Goal: Task Accomplishment & Management: Manage account settings

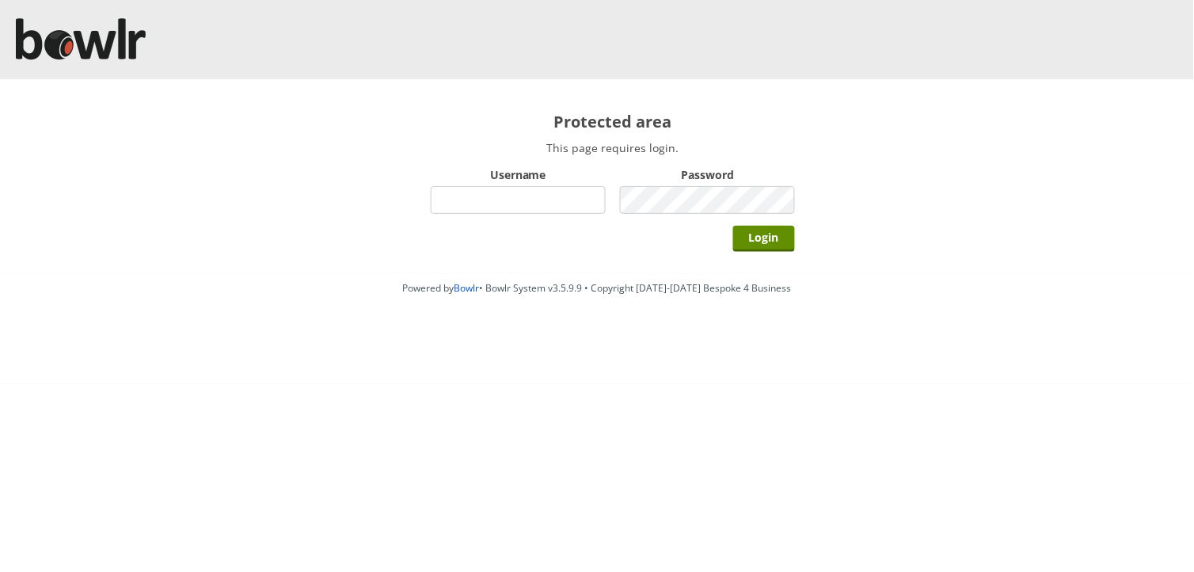
type input "hornseaindoorbowlsclub"
click at [733, 226] on input "Login" at bounding box center [764, 239] width 62 height 26
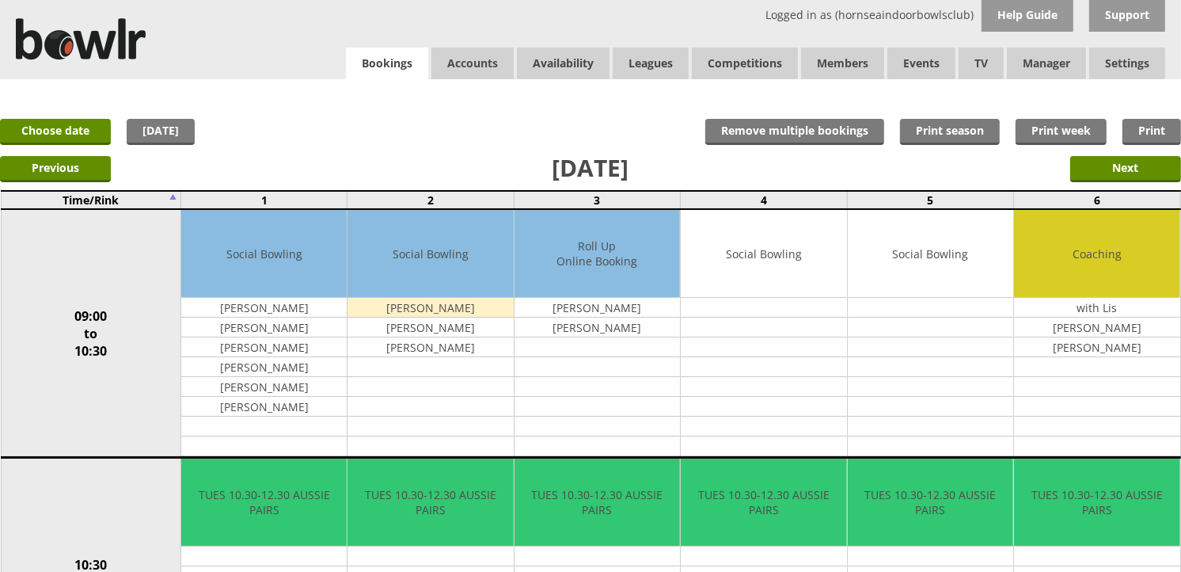
click at [349, 60] on link "Bookings" at bounding box center [387, 63] width 82 height 32
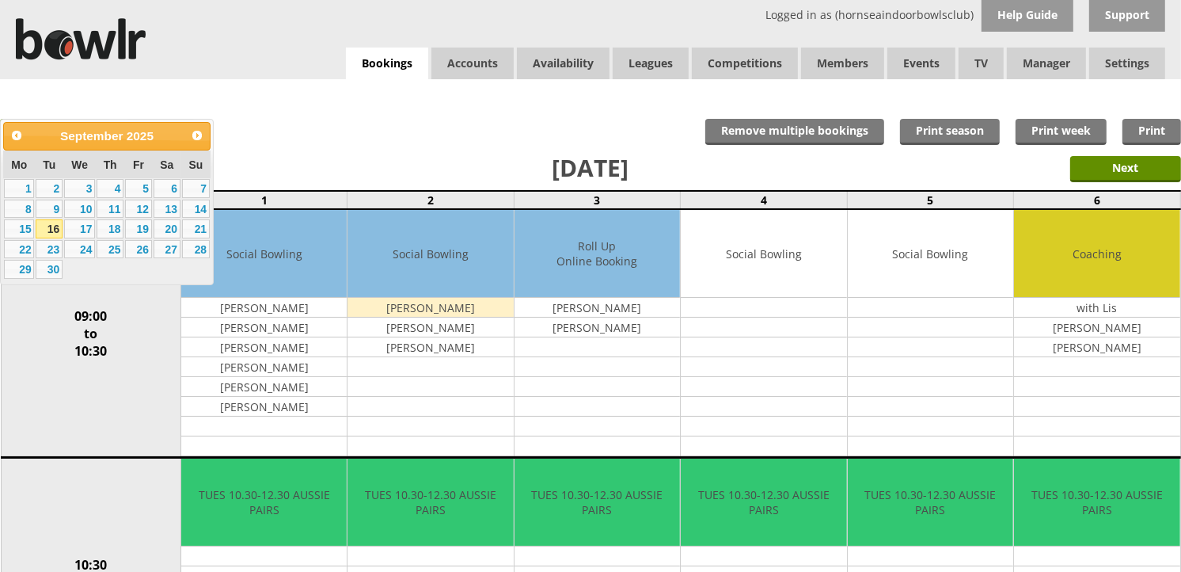
click at [107, 228] on link "18" at bounding box center [110, 228] width 27 height 19
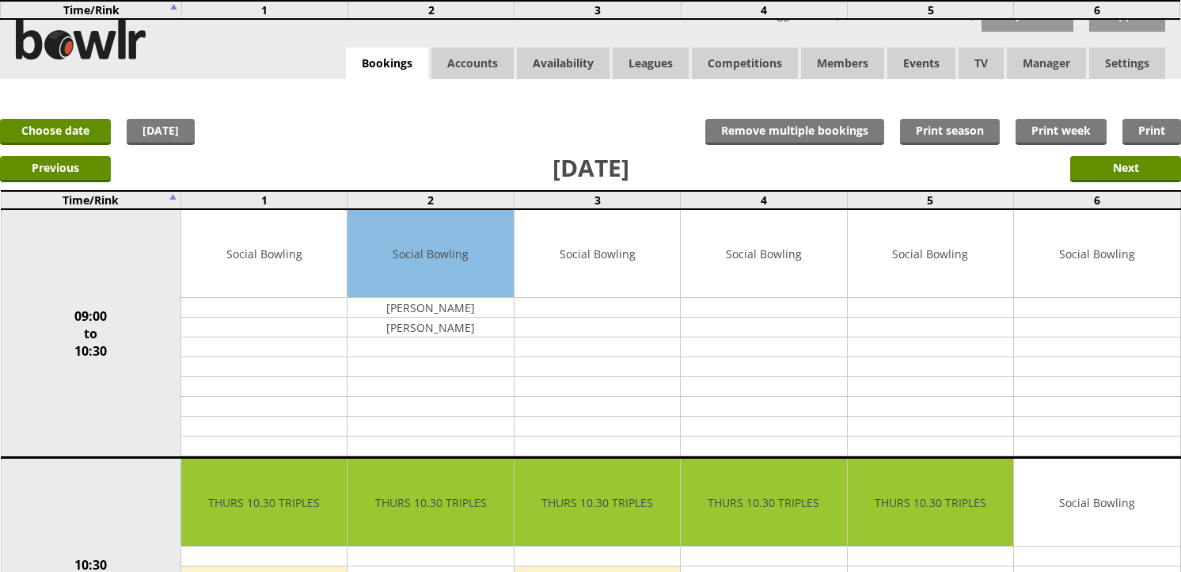
scroll to position [439, 0]
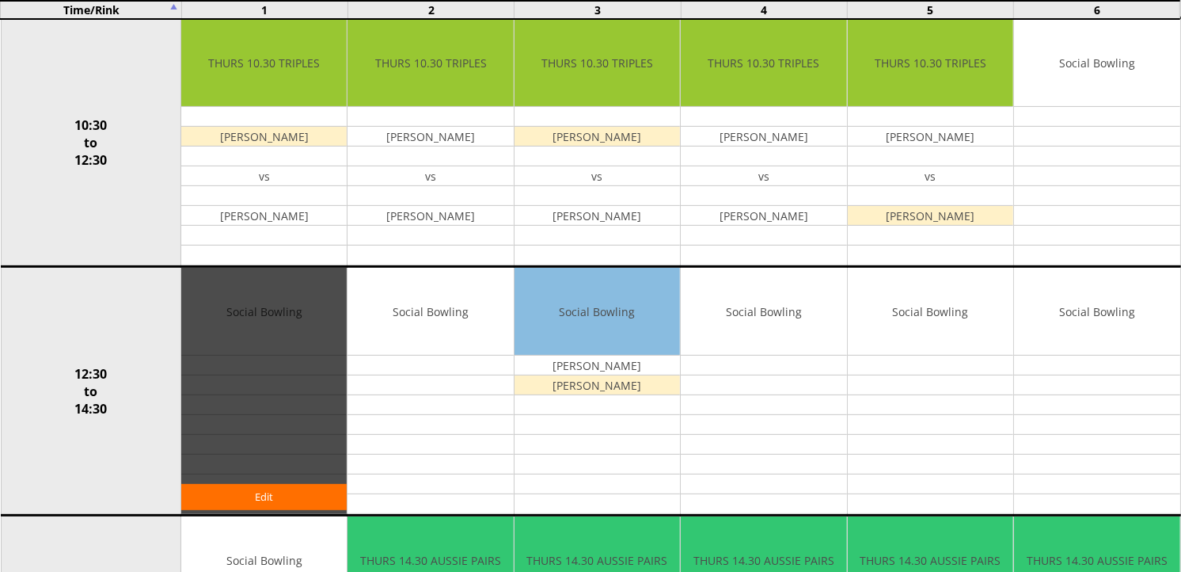
click at [257, 481] on div "Edit" at bounding box center [263, 391] width 165 height 246
click at [257, 488] on link "Edit" at bounding box center [263, 497] width 165 height 26
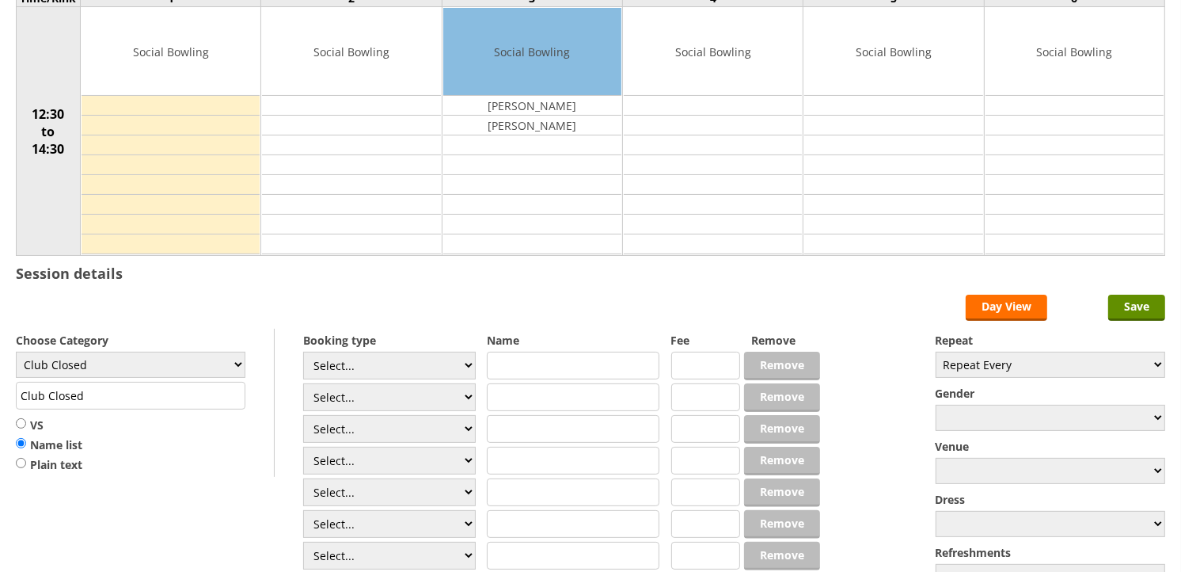
scroll to position [176, 0]
select select "1_50"
click at [303, 352] on select "Select... Club Competition (Member) Club Competition (Visitor) National (Member…" at bounding box center [389, 365] width 173 height 28
type input "5.0000"
click at [190, 366] on select "Club Closed Singles League Triples League Pairs League Friendly Social Bowling …" at bounding box center [131, 364] width 230 height 26
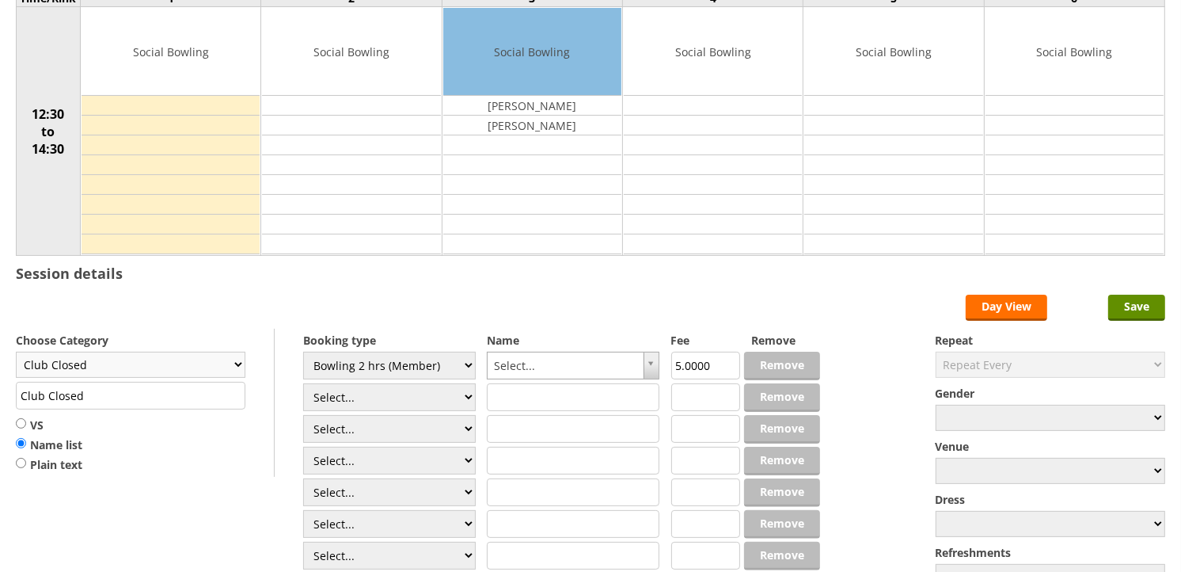
select select "132"
click at [16, 352] on select "Club Closed Singles League Triples League Pairs League Friendly Social Bowling …" at bounding box center [131, 364] width 230 height 26
type input "Social Bowling"
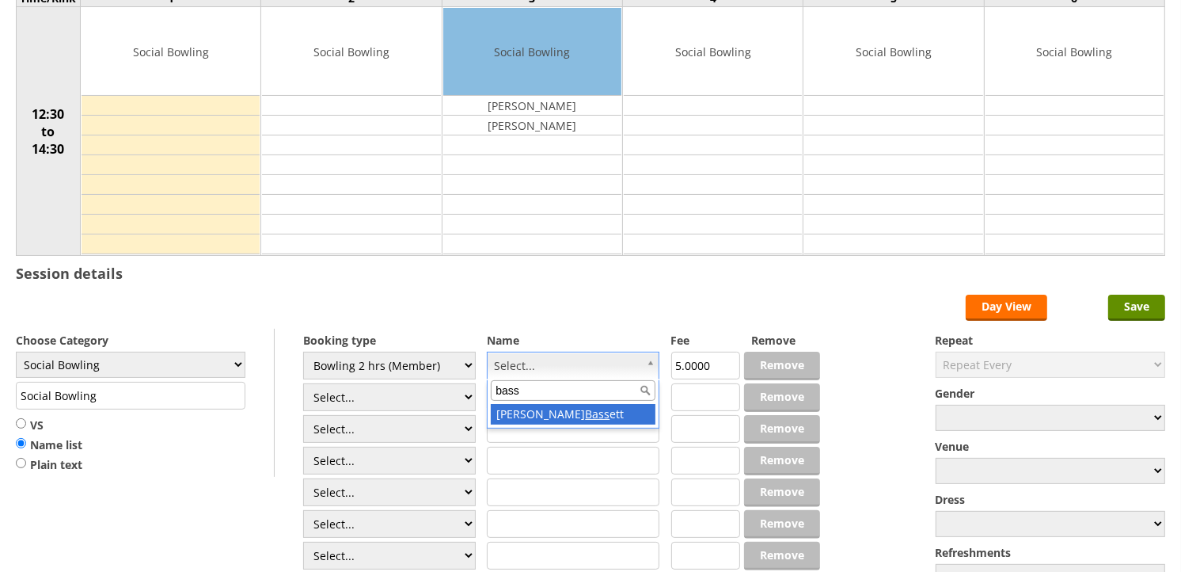
type input "bass"
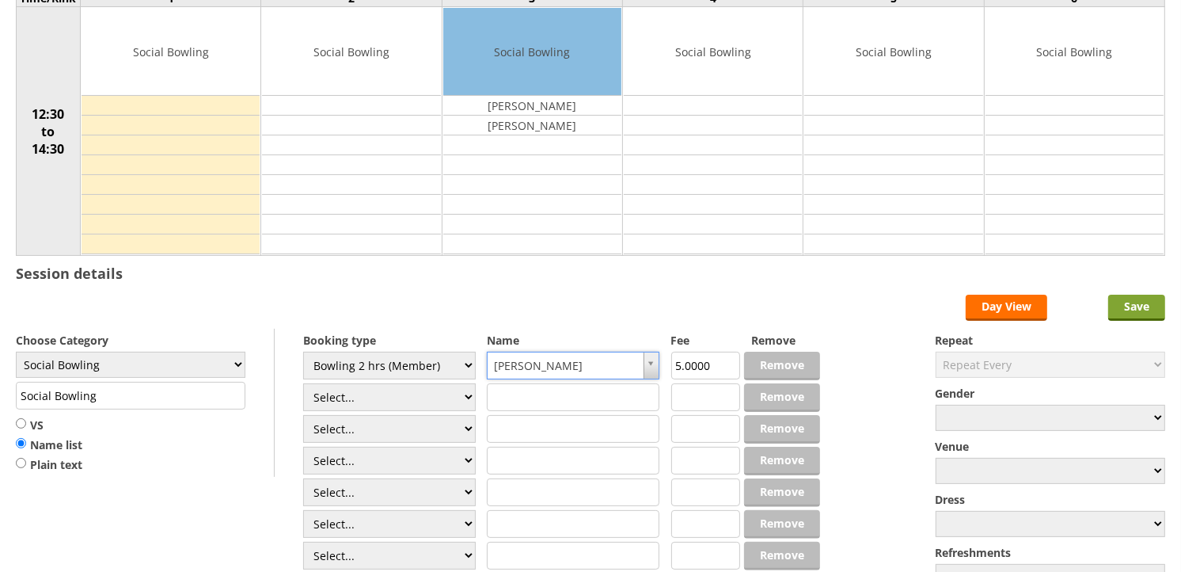
click at [1136, 311] on input "Save" at bounding box center [1136, 307] width 57 height 26
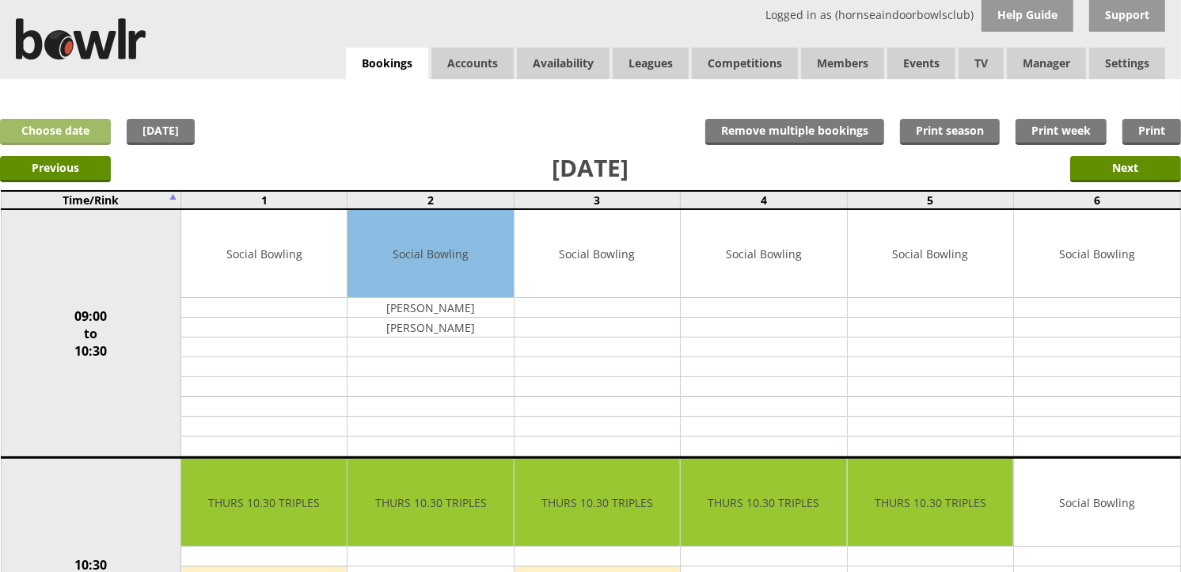
click at [90, 138] on link "Choose date" at bounding box center [55, 132] width 111 height 26
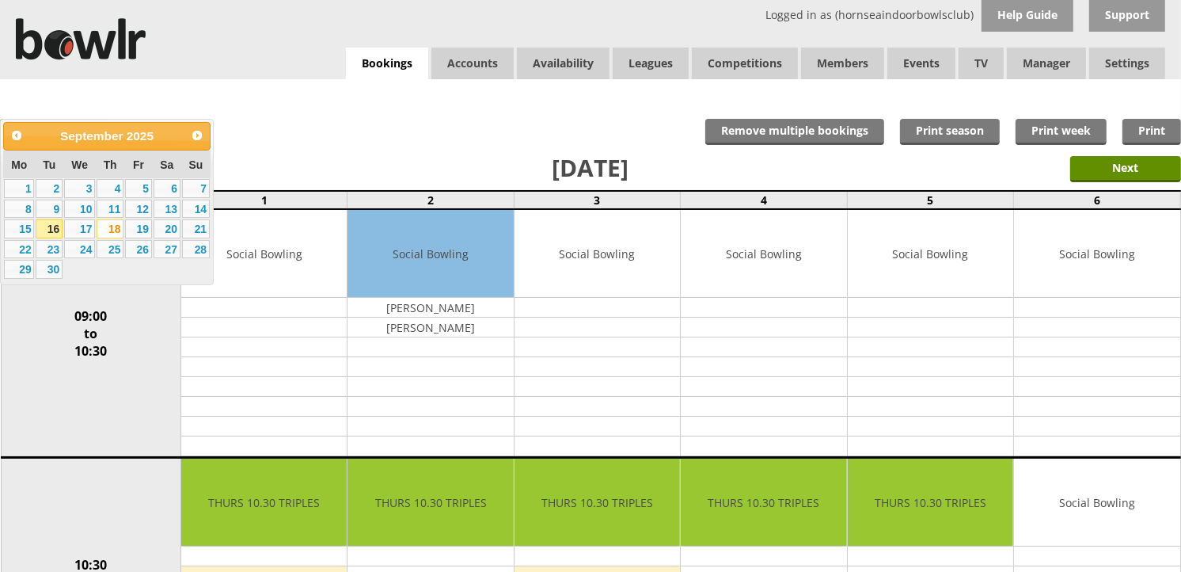
click at [53, 231] on link "16" at bounding box center [49, 228] width 27 height 19
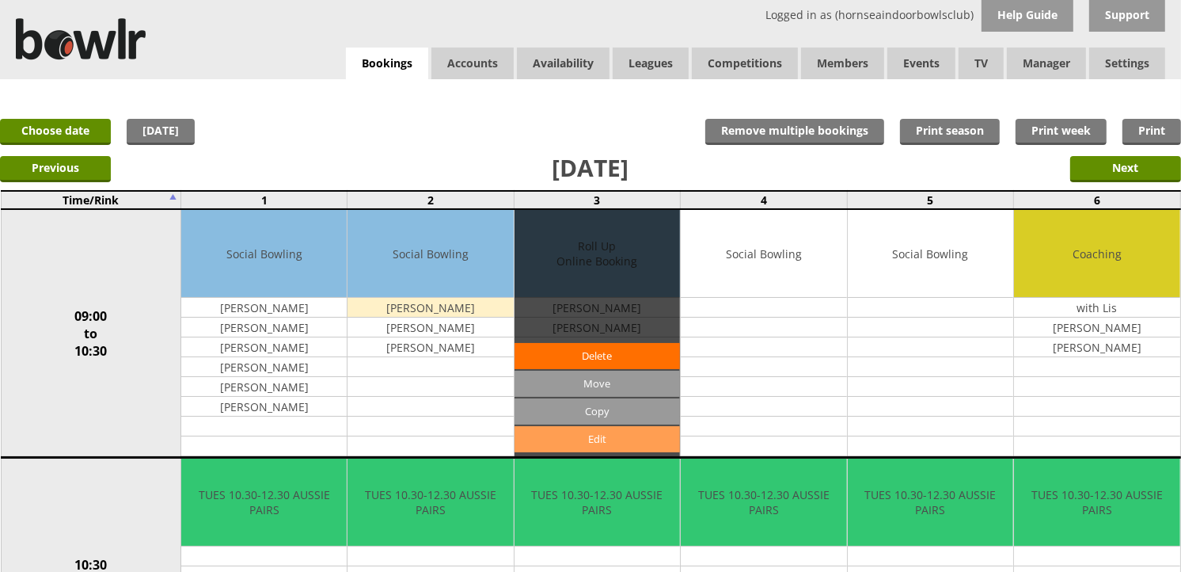
click at [618, 430] on link "Edit" at bounding box center [597, 439] width 165 height 26
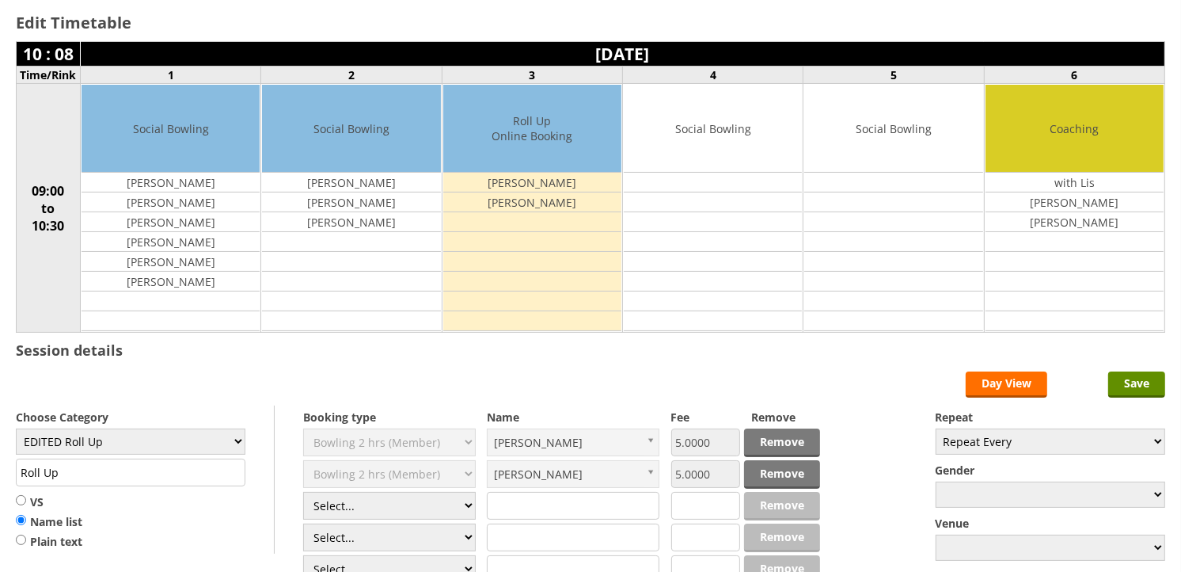
scroll to position [176, 0]
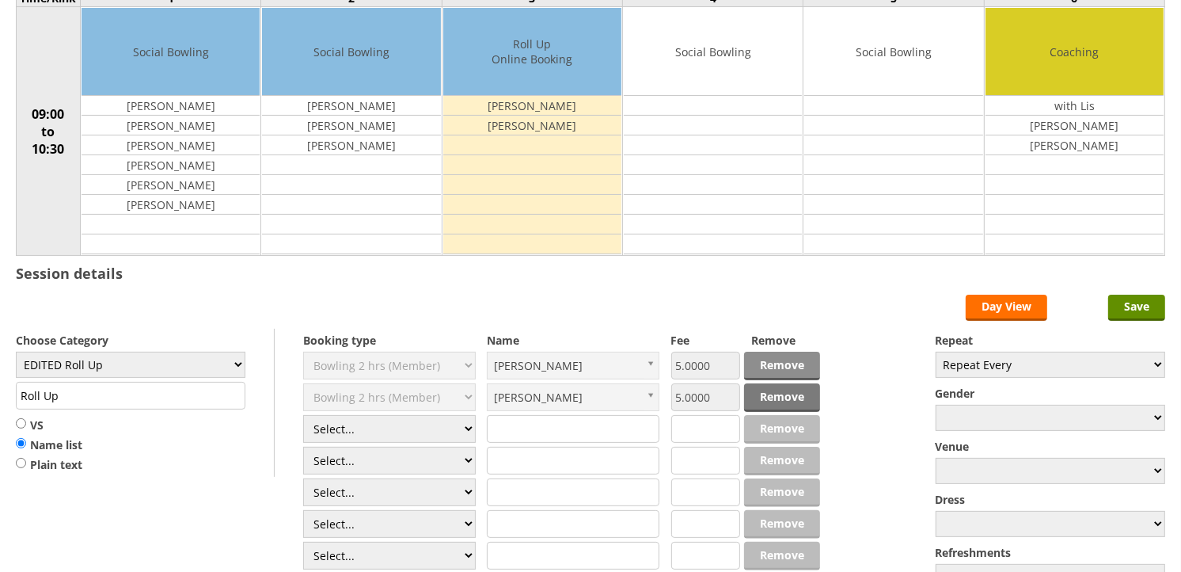
click at [773, 355] on link "Remove" at bounding box center [782, 365] width 76 height 28
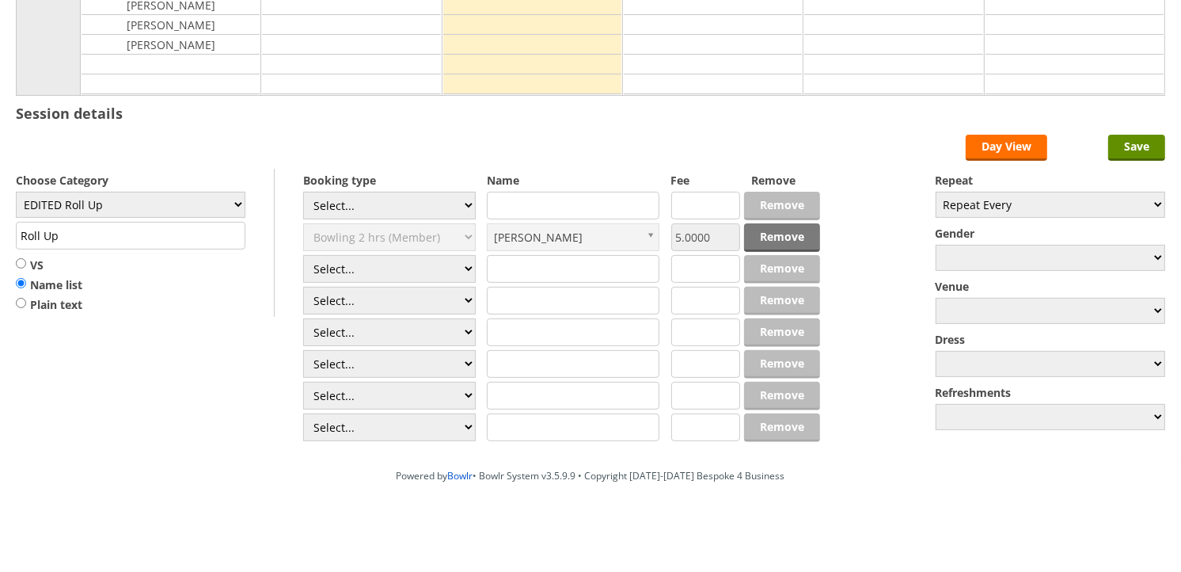
scroll to position [386, 0]
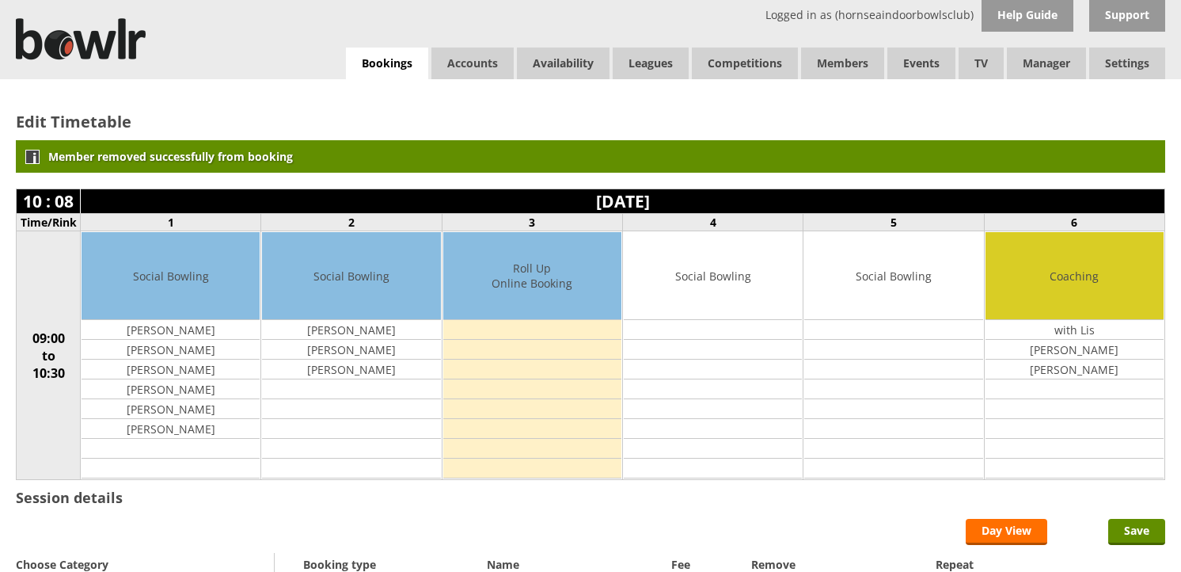
scroll to position [386, 0]
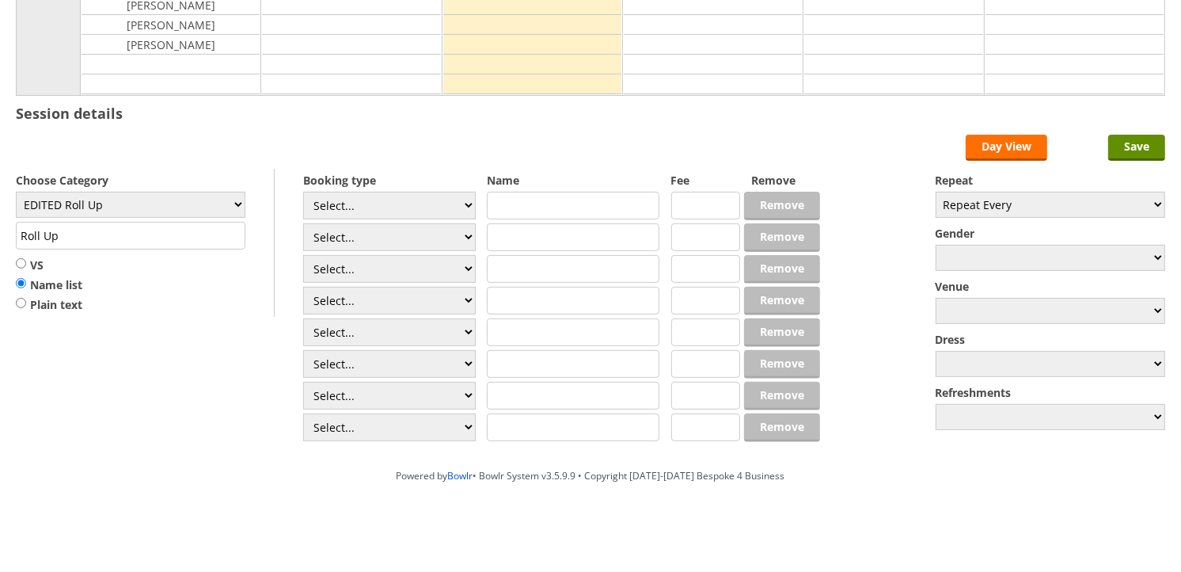
select select "1_54"
click at [303, 192] on select "Select... Club Competition (Member) Club Competition (Visitor) National (Member…" at bounding box center [389, 206] width 173 height 28
type input "EDITED Roll Up"
type input "3.0000"
click at [440, 245] on select "Select... Club Competition (Member) Club Competition (Visitor) National (Member…" at bounding box center [389, 237] width 173 height 28
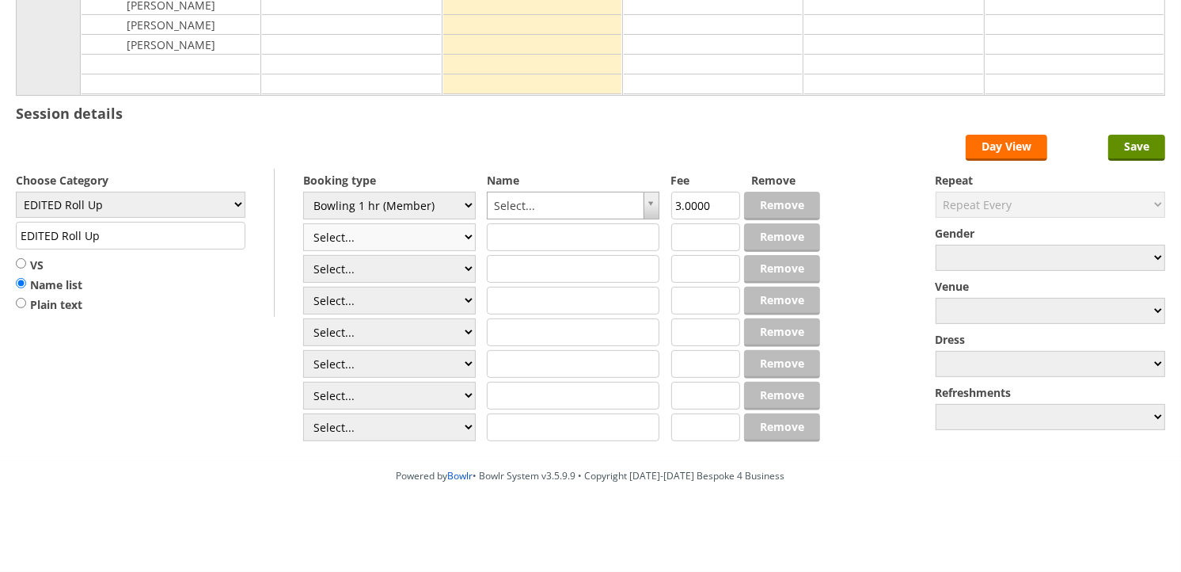
select select "1_54"
click at [303, 223] on select "Select... Club Competition (Member) Club Competition (Visitor) National (Member…" at bounding box center [389, 237] width 173 height 28
type input "3.0000"
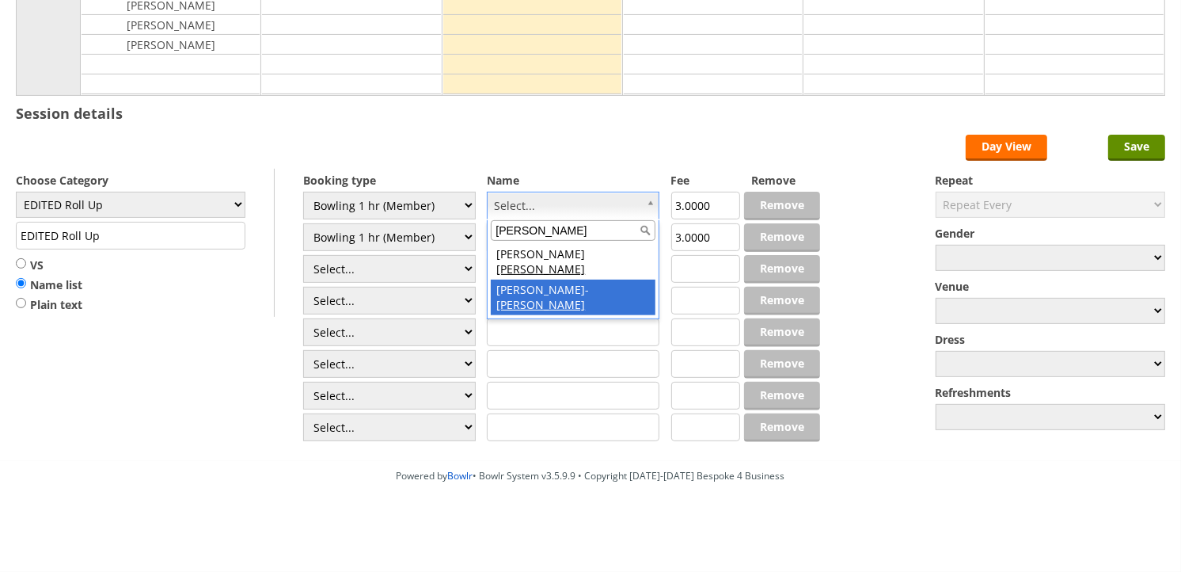
type input "coe"
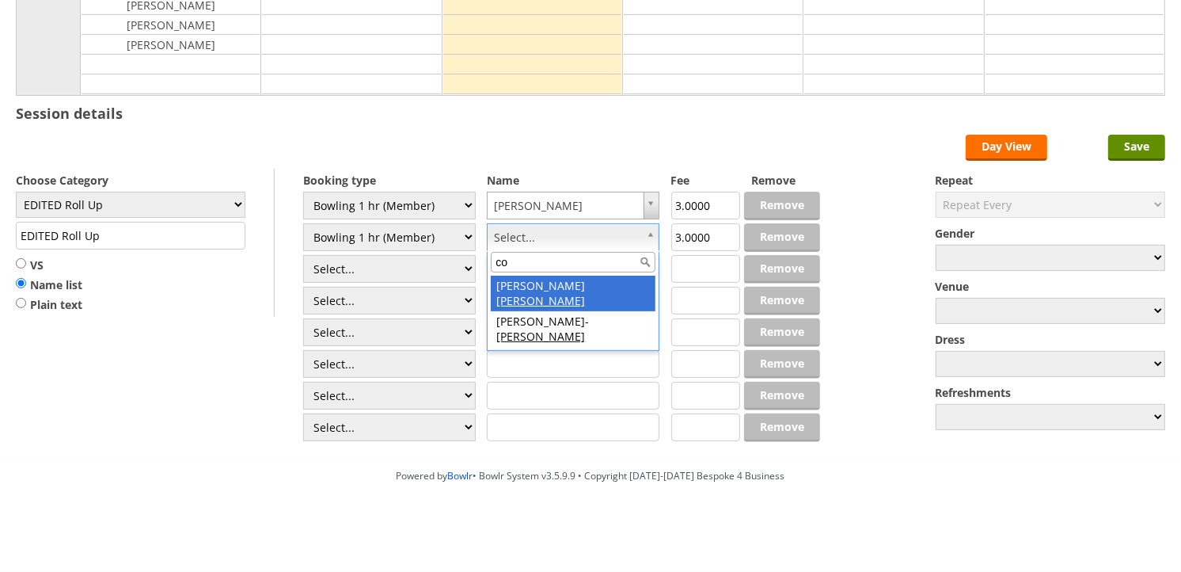
type input "coe"
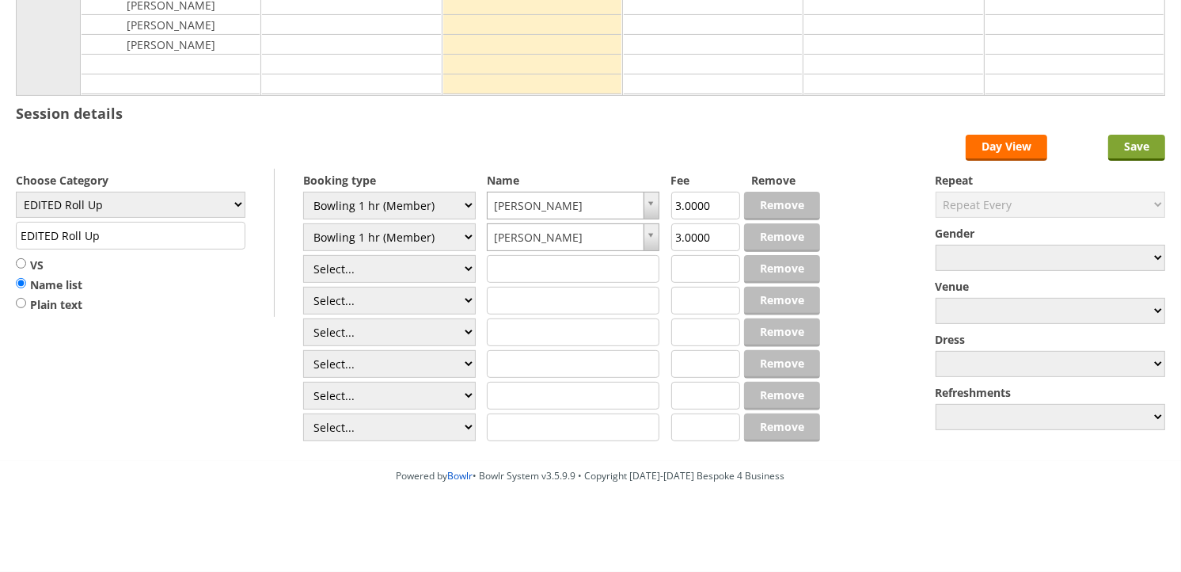
click at [1121, 151] on input "Save" at bounding box center [1136, 148] width 57 height 26
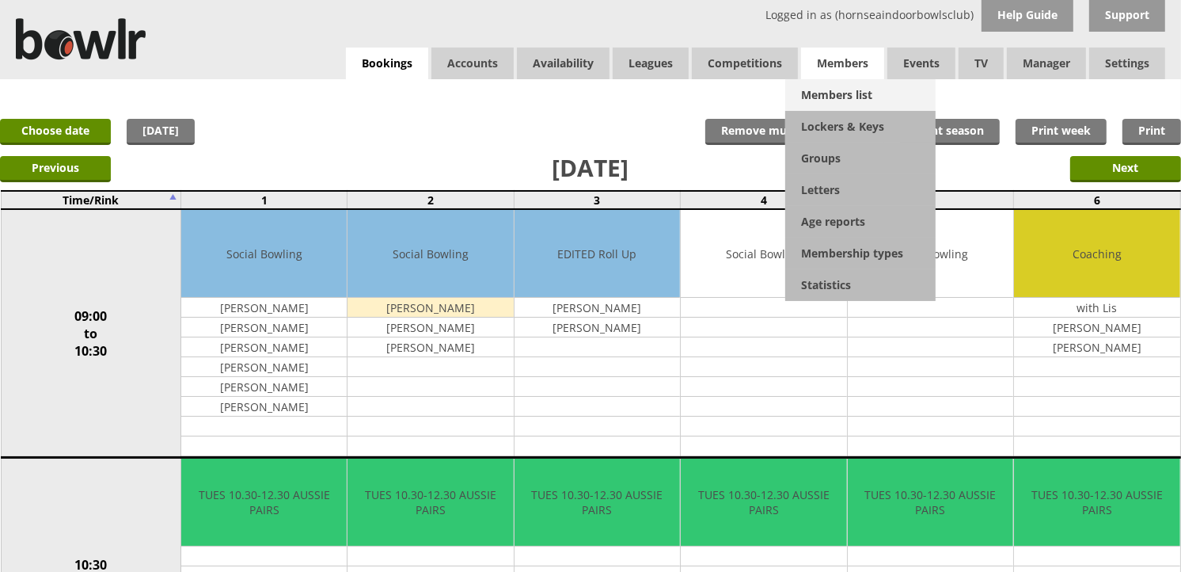
click at [857, 89] on link "Members list" at bounding box center [860, 95] width 150 height 32
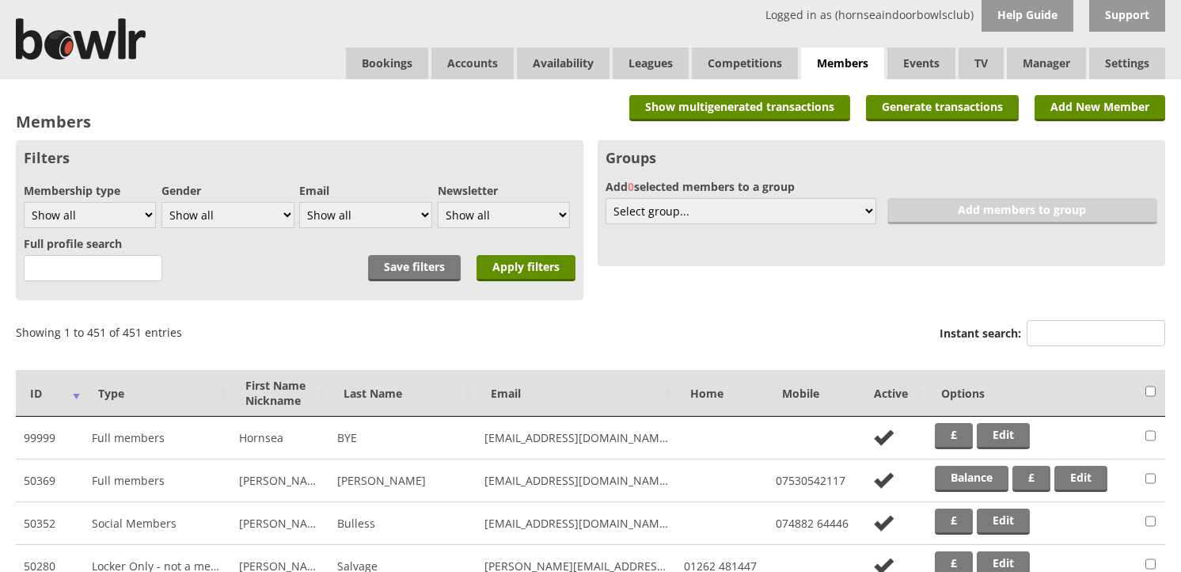
click at [1062, 325] on input "Instant search:" at bounding box center [1096, 333] width 139 height 26
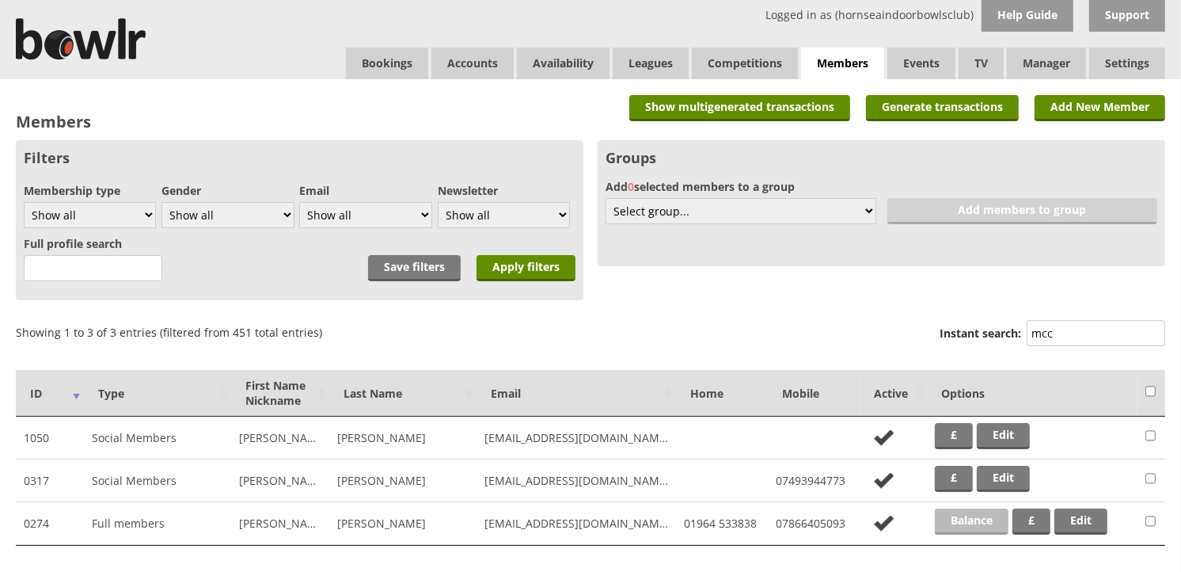
type input "mcc"
click at [959, 516] on link "Balance" at bounding box center [972, 521] width 74 height 26
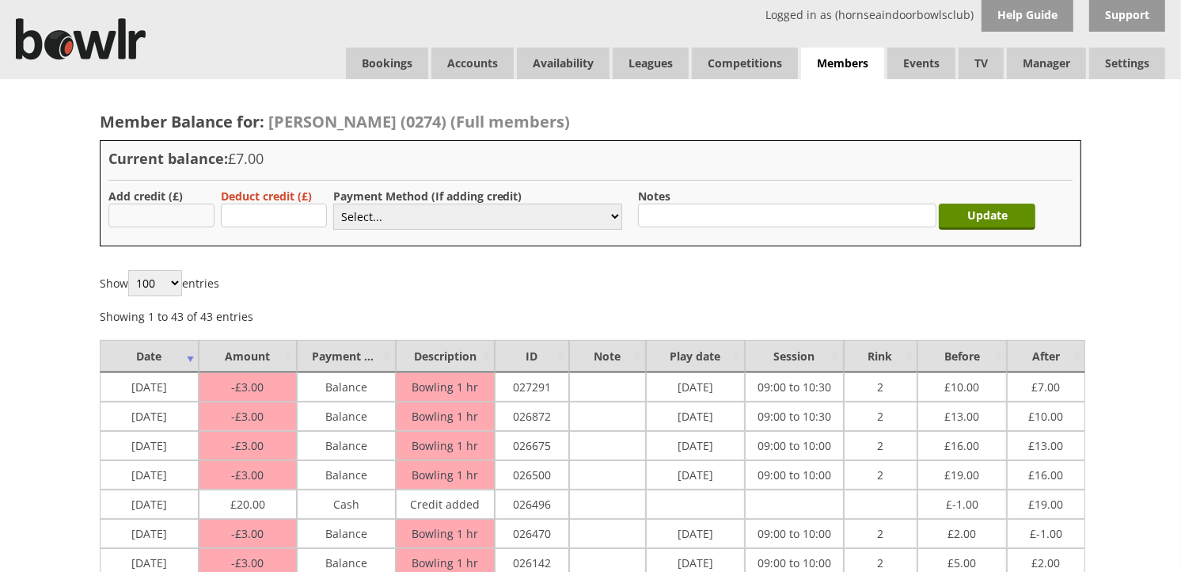
click at [192, 222] on input "text" at bounding box center [161, 215] width 106 height 24
type input "20.00"
click at [380, 203] on select "Select... Cash Card Cheque Bank Transfer Other Member Card Gift Voucher Balance" at bounding box center [477, 216] width 289 height 26
select select "1"
click at [333, 203] on select "Select... Cash Card Cheque Bank Transfer Other Member Card Gift Voucher Balance" at bounding box center [477, 216] width 289 height 26
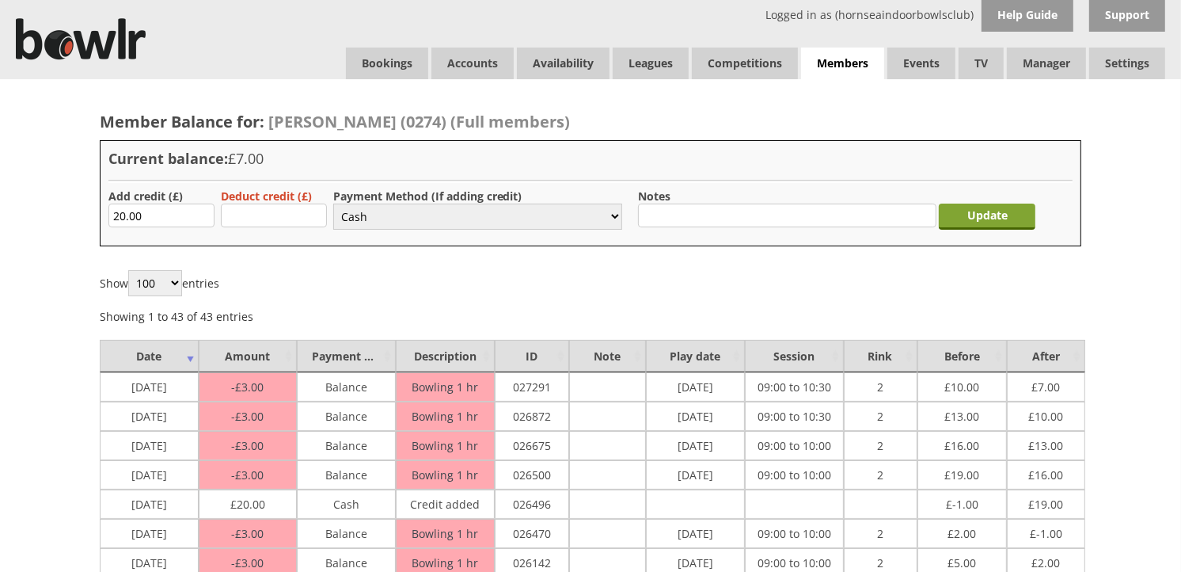
click at [964, 218] on input "Update" at bounding box center [987, 216] width 97 height 26
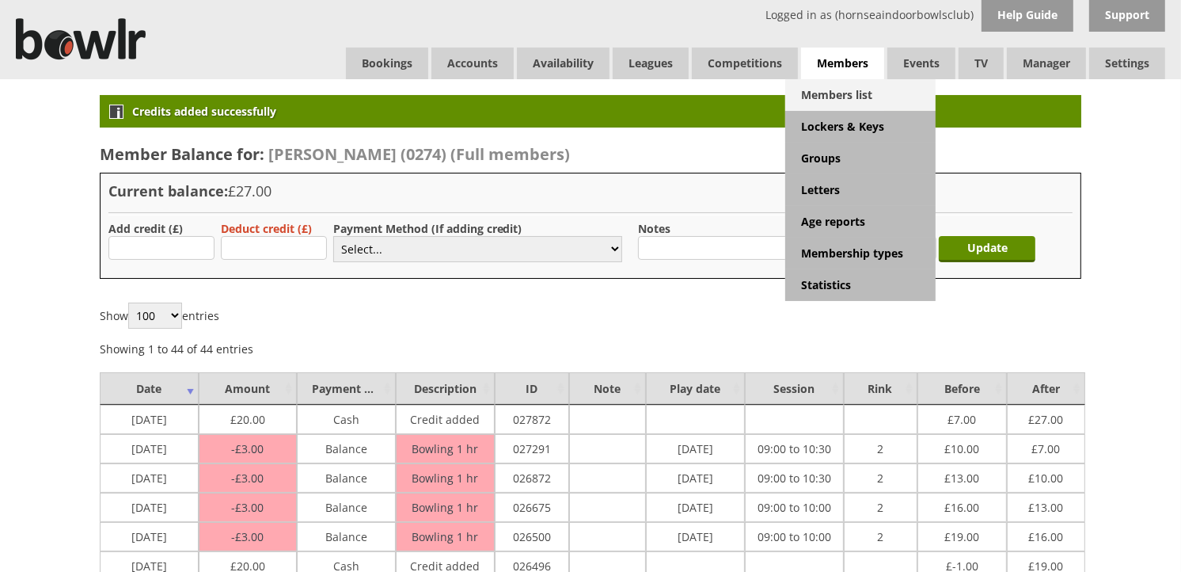
click at [829, 79] on link "Members list" at bounding box center [860, 95] width 150 height 32
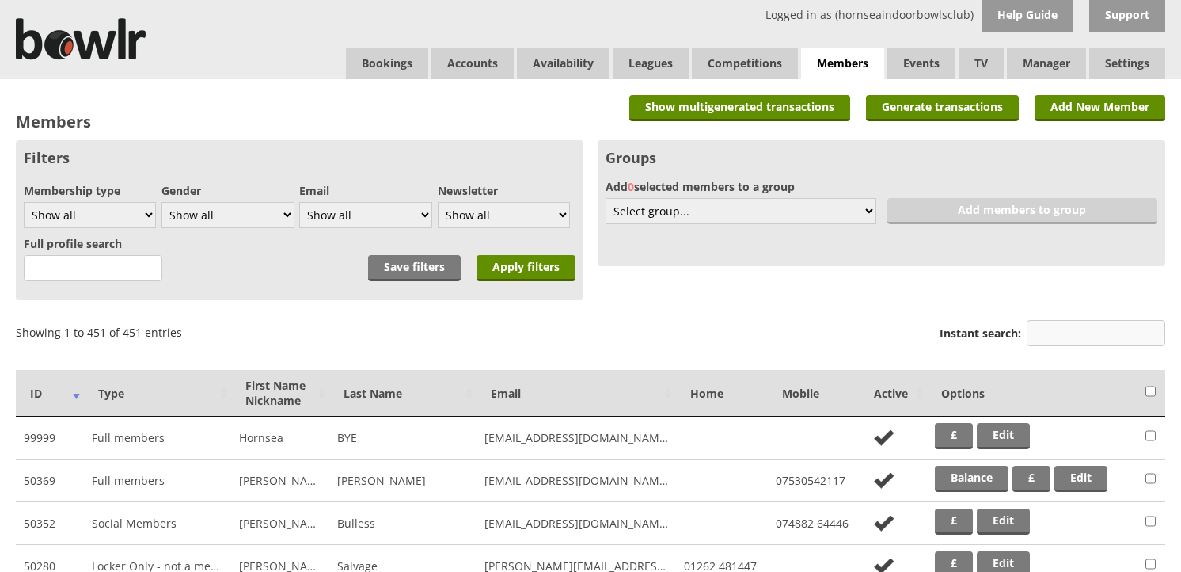
click at [1062, 320] on input "Instant search:" at bounding box center [1096, 333] width 139 height 26
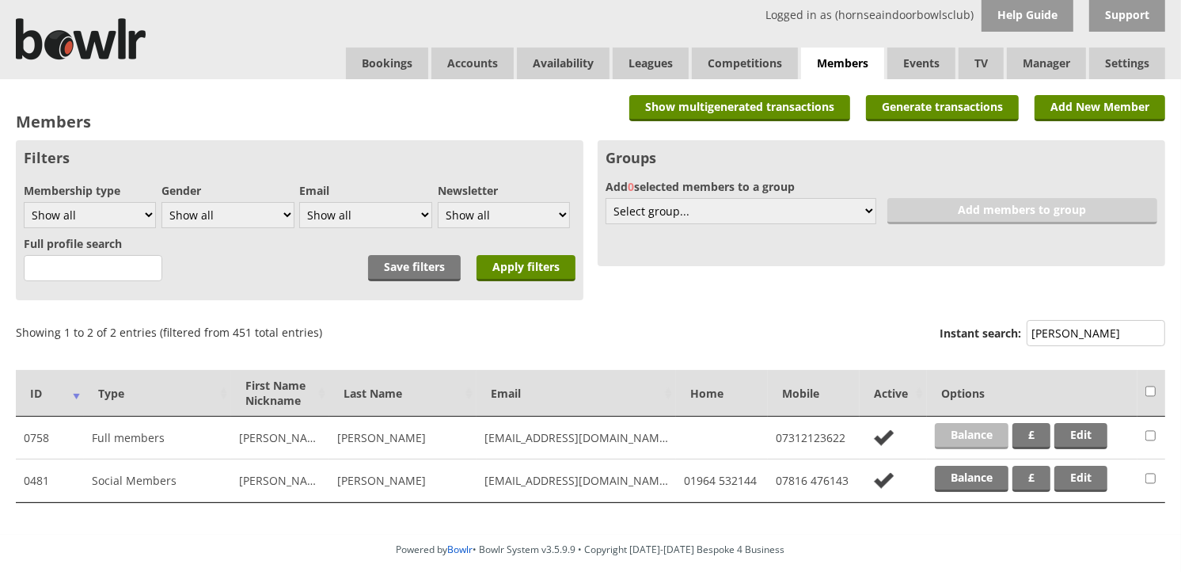
type input "kemp"
click at [959, 433] on link "Balance" at bounding box center [972, 436] width 74 height 26
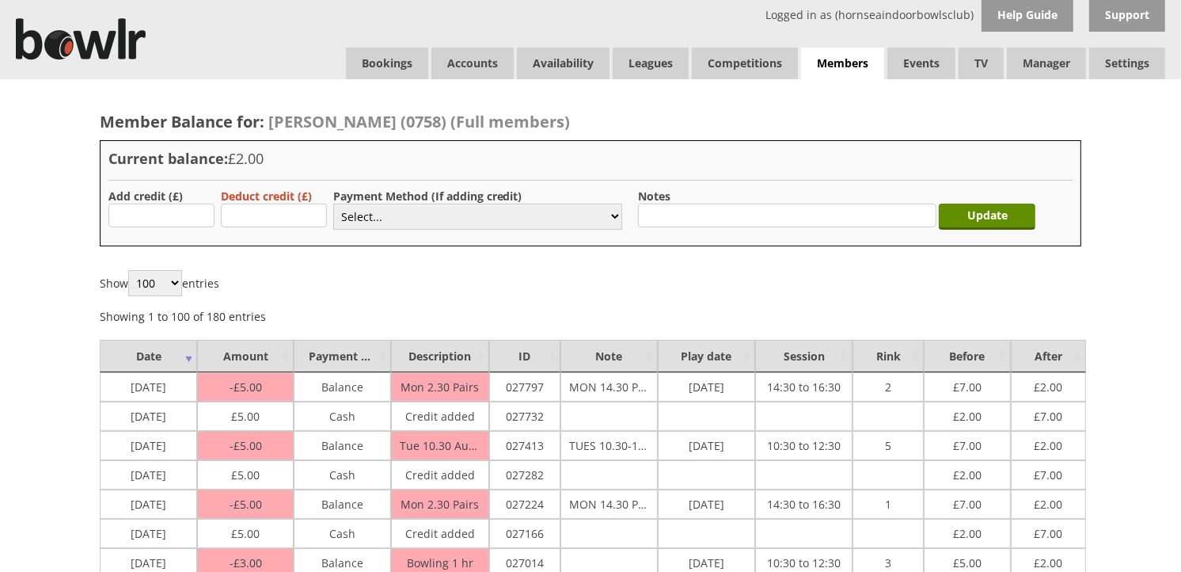
type input "5.00"
click at [353, 215] on select "Select... Cash Card Cheque Bank Transfer Other Member Card Gift Voucher Balance" at bounding box center [477, 216] width 289 height 26
select select "1"
click at [333, 203] on select "Select... Cash Card Cheque Bank Transfer Other Member Card Gift Voucher Balance" at bounding box center [477, 216] width 289 height 26
click at [998, 222] on input "Update" at bounding box center [987, 216] width 97 height 26
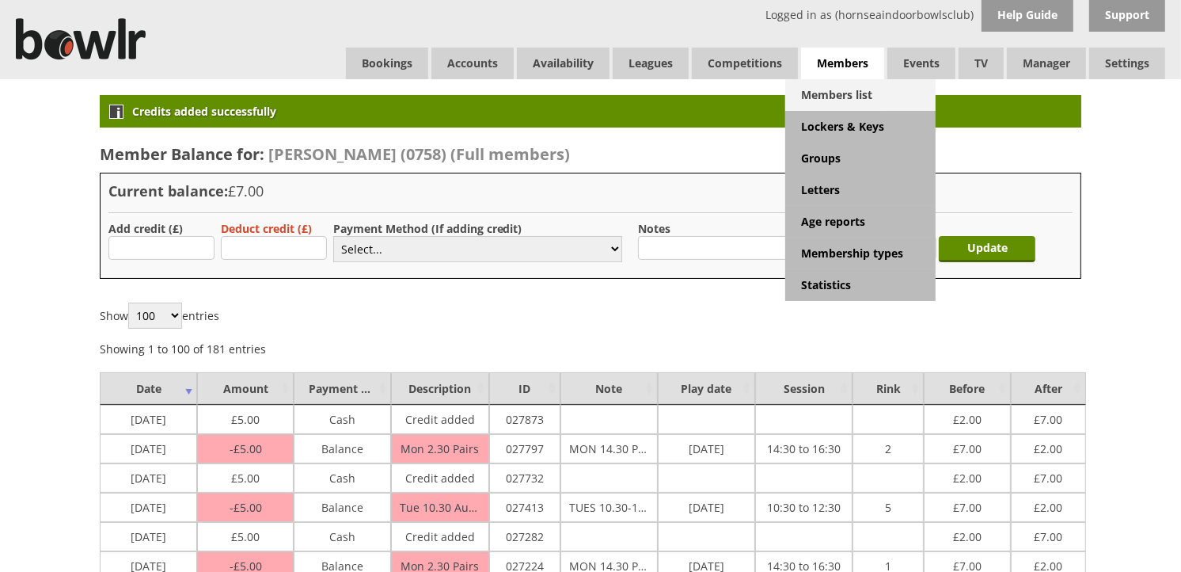
click at [844, 89] on link "Members list" at bounding box center [860, 95] width 150 height 32
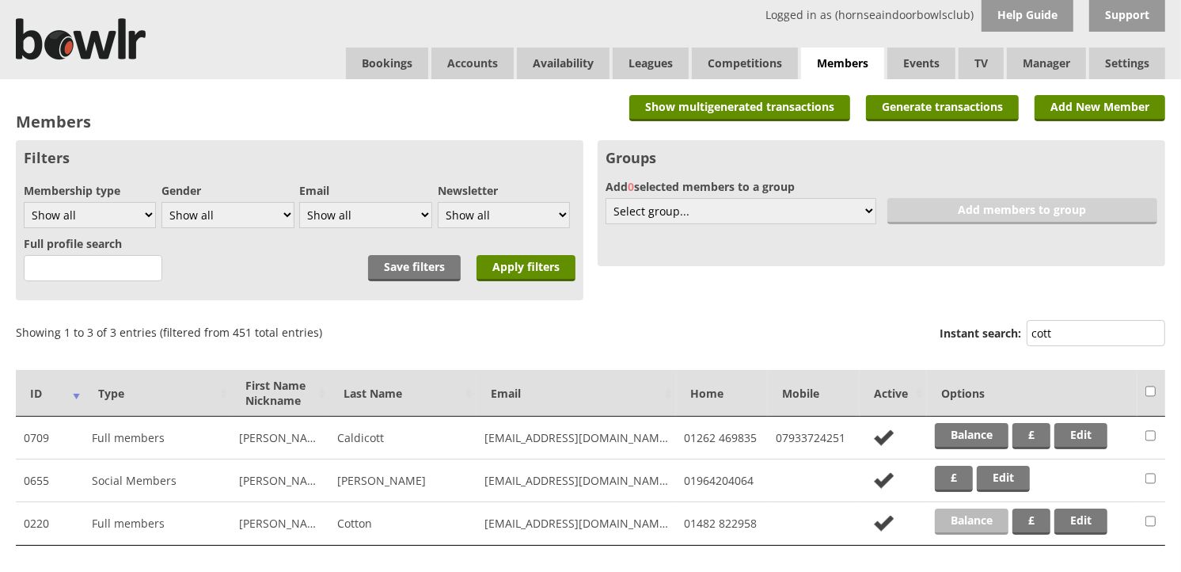
type input "cott"
click at [954, 521] on link "Balance" at bounding box center [972, 521] width 74 height 26
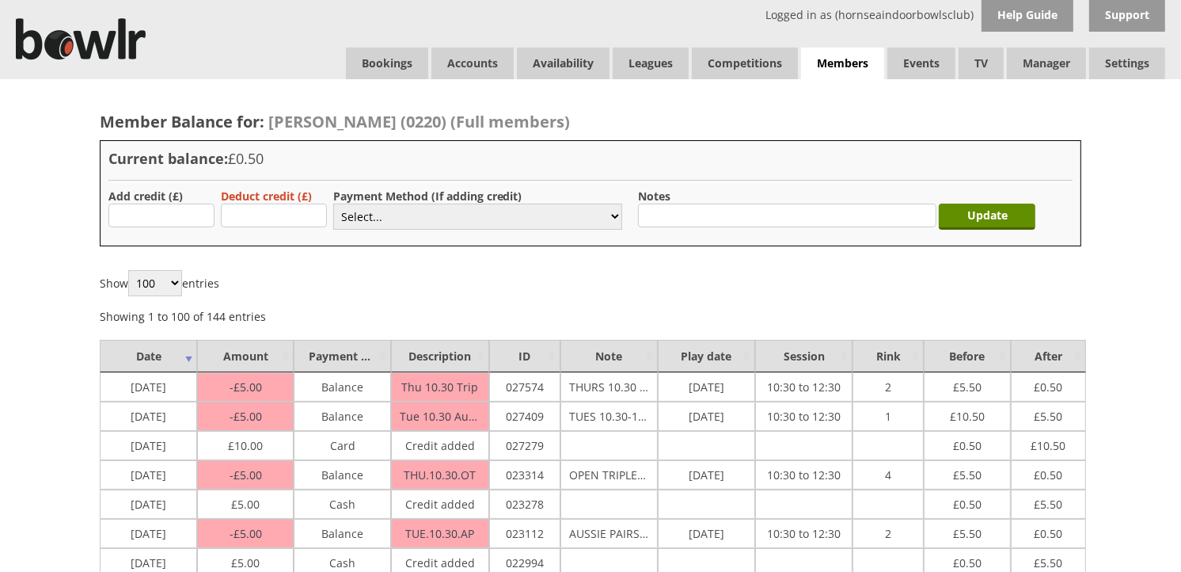
type input "10.00"
click at [377, 225] on select "Select... Cash Card Cheque Bank Transfer Other Member Card Gift Voucher Balance" at bounding box center [477, 216] width 289 height 26
select select "2"
click at [333, 203] on select "Select... Cash Card Cheque Bank Transfer Other Member Card Gift Voucher Balance" at bounding box center [477, 216] width 289 height 26
click at [967, 209] on input "Update" at bounding box center [987, 216] width 97 height 26
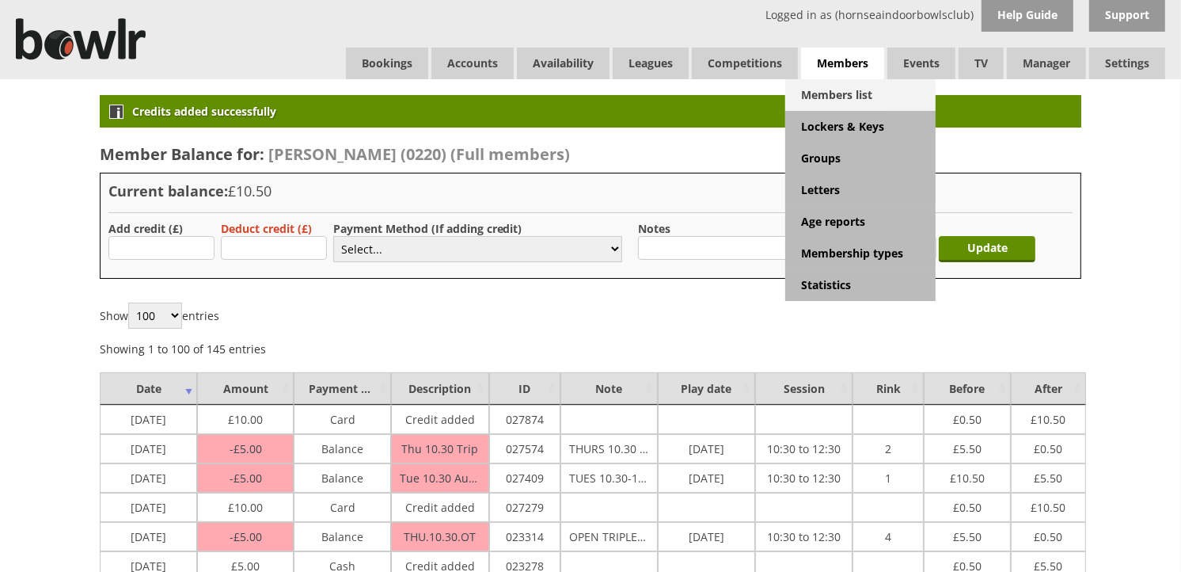
click at [872, 101] on link "Members list" at bounding box center [860, 95] width 150 height 32
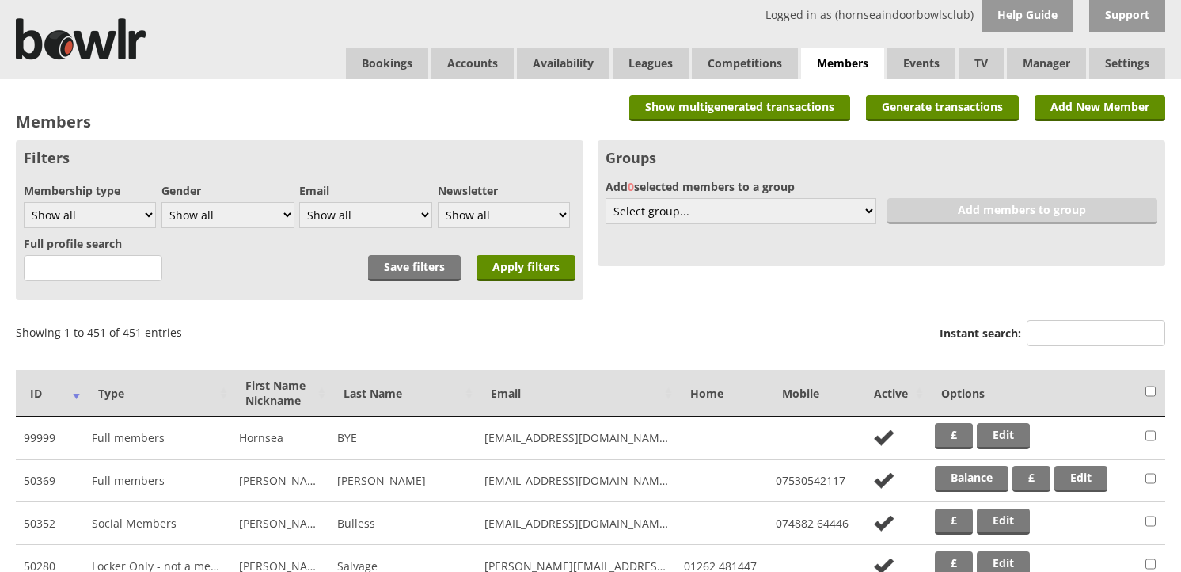
click at [1083, 321] on input "Instant search:" at bounding box center [1096, 333] width 139 height 26
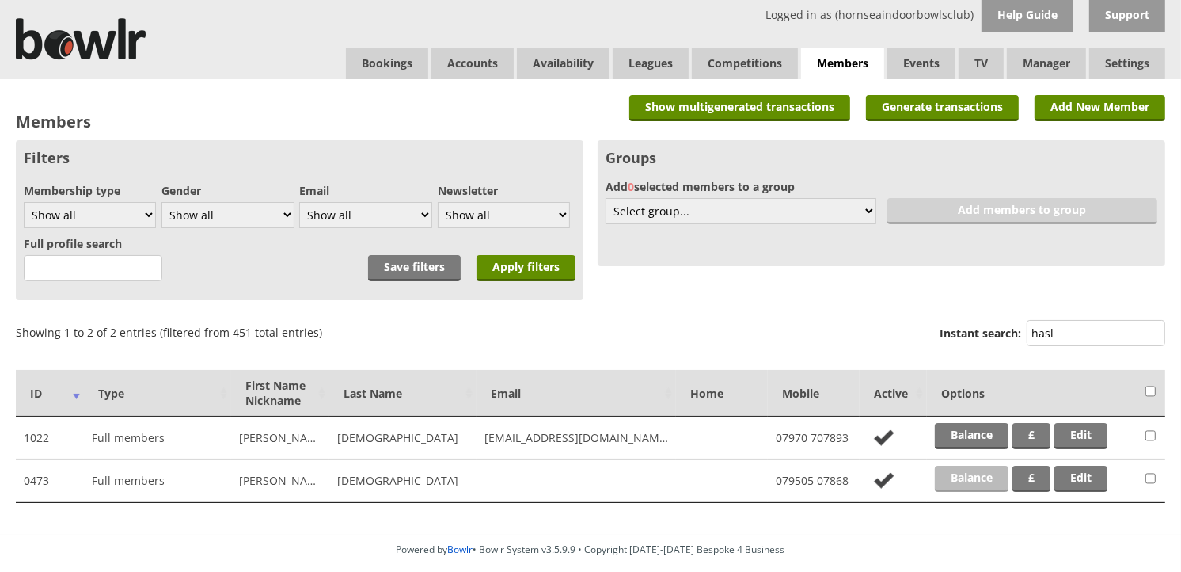
type input "hasl"
click at [974, 469] on link "Balance" at bounding box center [972, 478] width 74 height 26
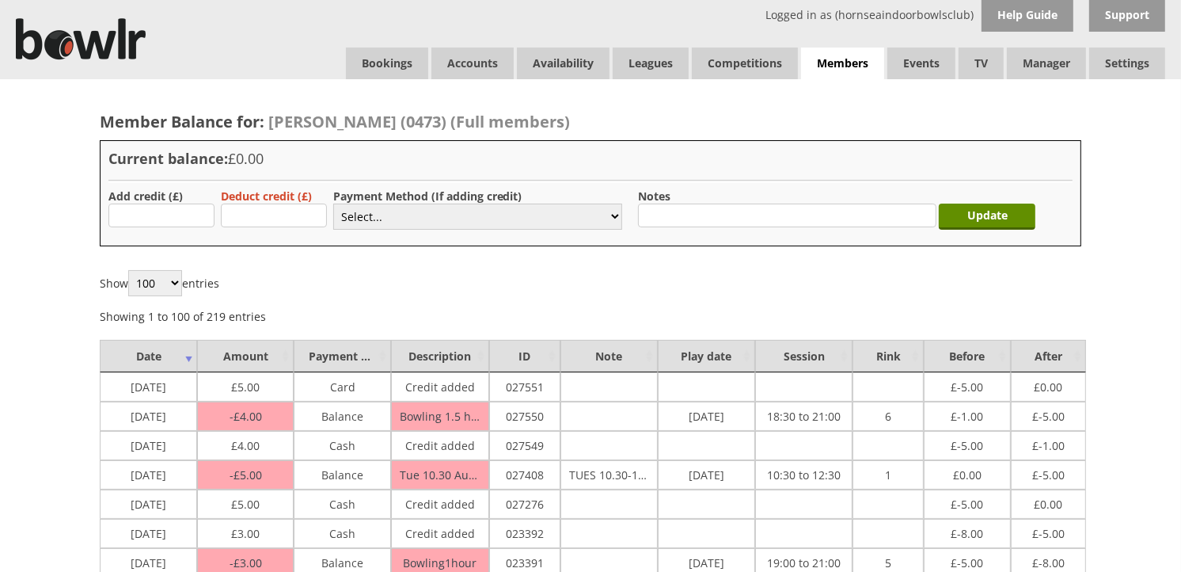
type input "5.00"
click at [360, 217] on select "Select... Cash Card Cheque Bank Transfer Other Member Card Gift Voucher Balance" at bounding box center [477, 216] width 289 height 26
select select "1"
click at [333, 203] on select "Select... Cash Card Cheque Bank Transfer Other Member Card Gift Voucher Balance" at bounding box center [477, 216] width 289 height 26
click at [995, 211] on input "Update" at bounding box center [987, 216] width 97 height 26
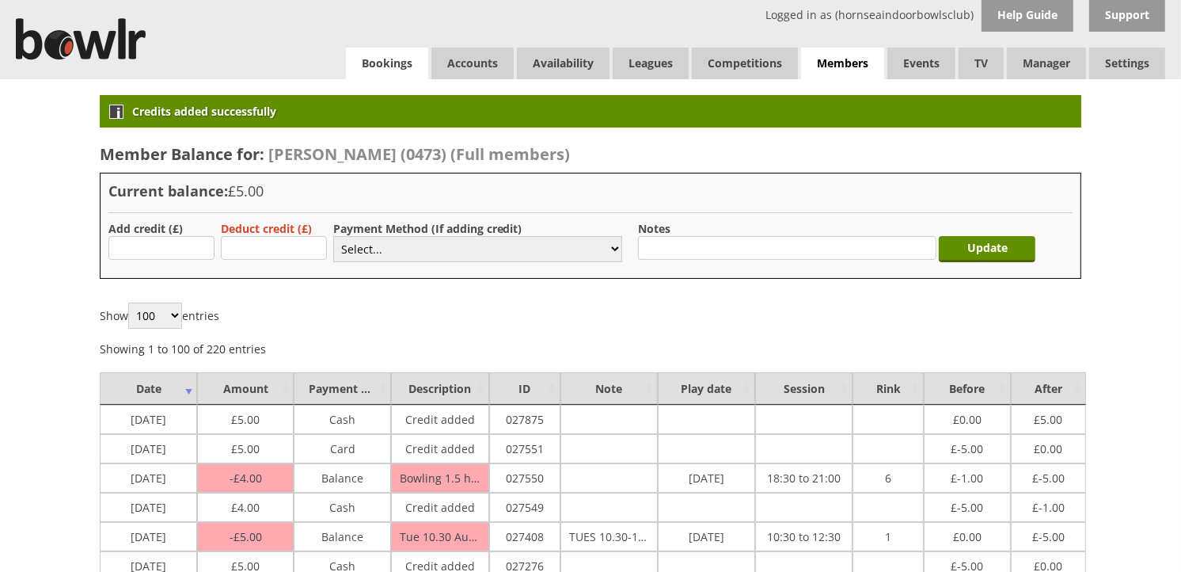
click at [389, 69] on link "Bookings" at bounding box center [387, 63] width 82 height 32
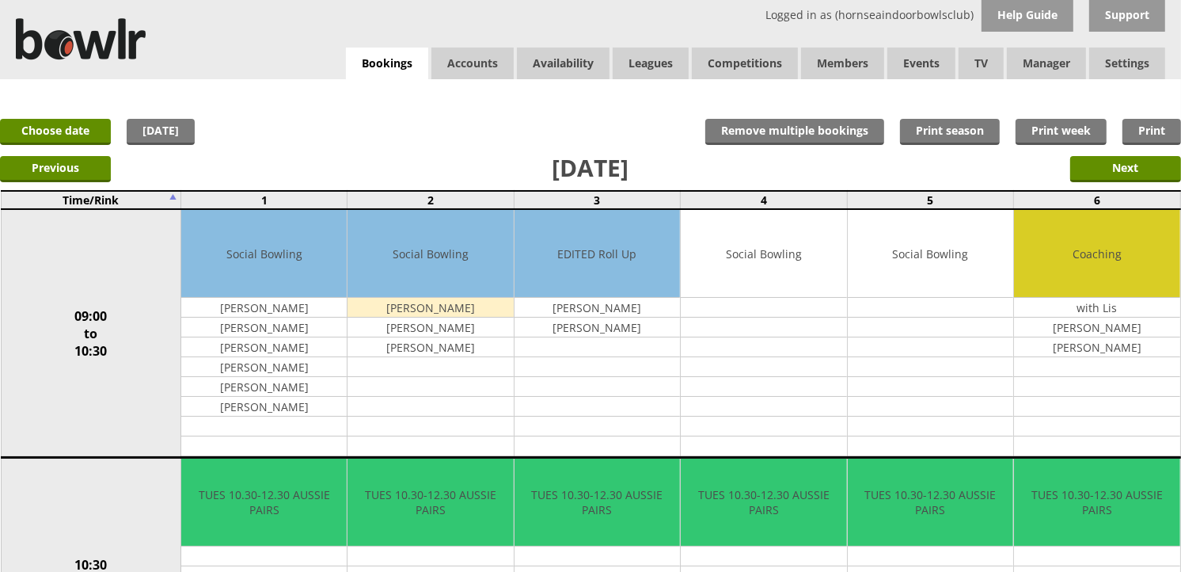
click at [393, 36] on div "Logged in as (hornseaindoorbowlsclub) Help Guide Support Bookings Accounts Rink…" at bounding box center [590, 39] width 1181 height 79
click at [393, 48] on link "Bookings" at bounding box center [387, 63] width 82 height 32
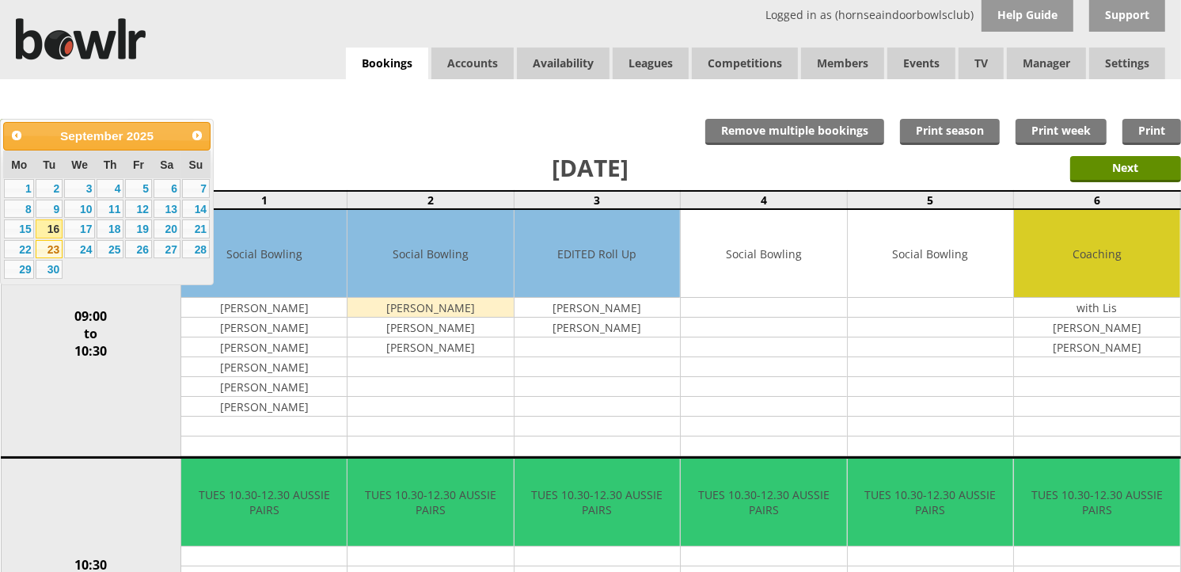
click at [53, 243] on link "23" at bounding box center [49, 249] width 27 height 19
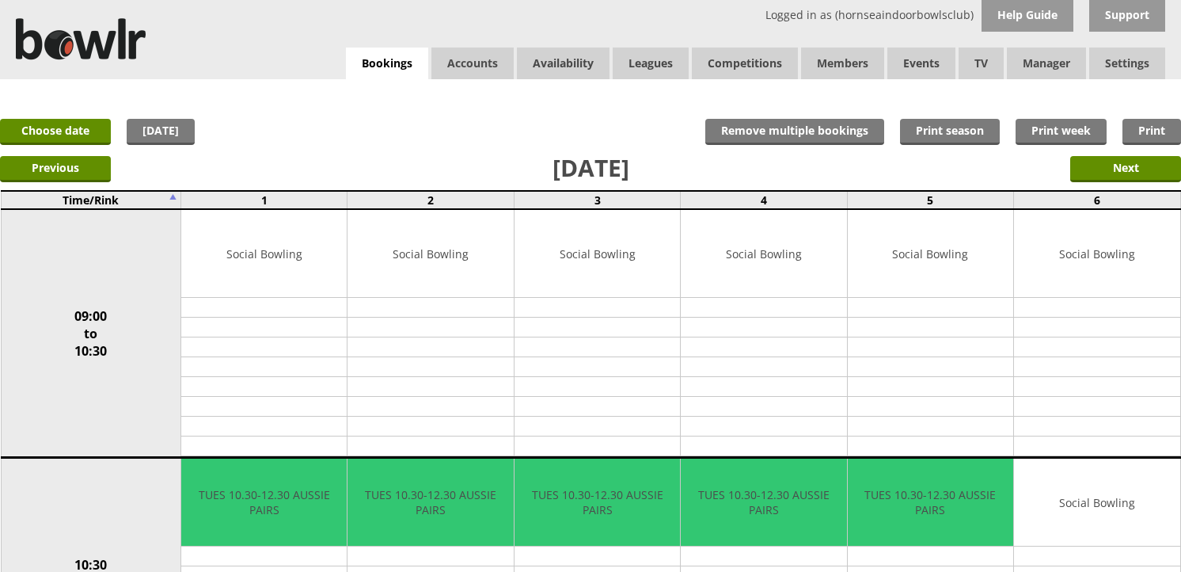
click at [0, 0] on link "Edit" at bounding box center [0, 0] width 0 height 0
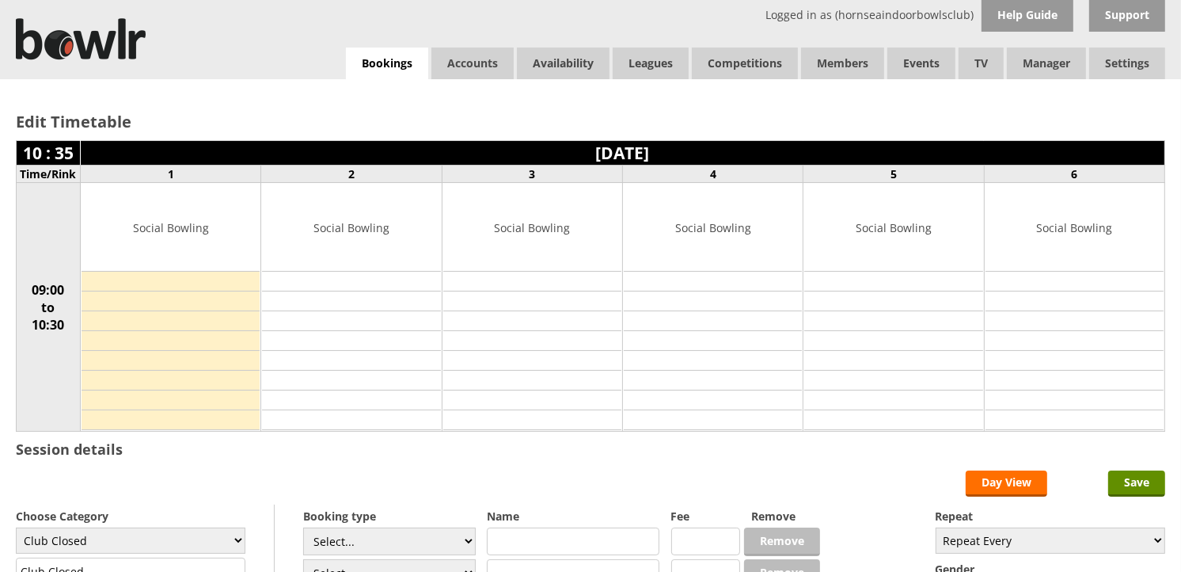
select select "132"
click at [16, 529] on select "Club Closed Singles League Triples League Pairs League Friendly Social Bowling …" at bounding box center [131, 540] width 230 height 26
type input "Social Bowling"
click at [519, 541] on input "text" at bounding box center [573, 541] width 173 height 28
type input "[PERSON_NAME]"
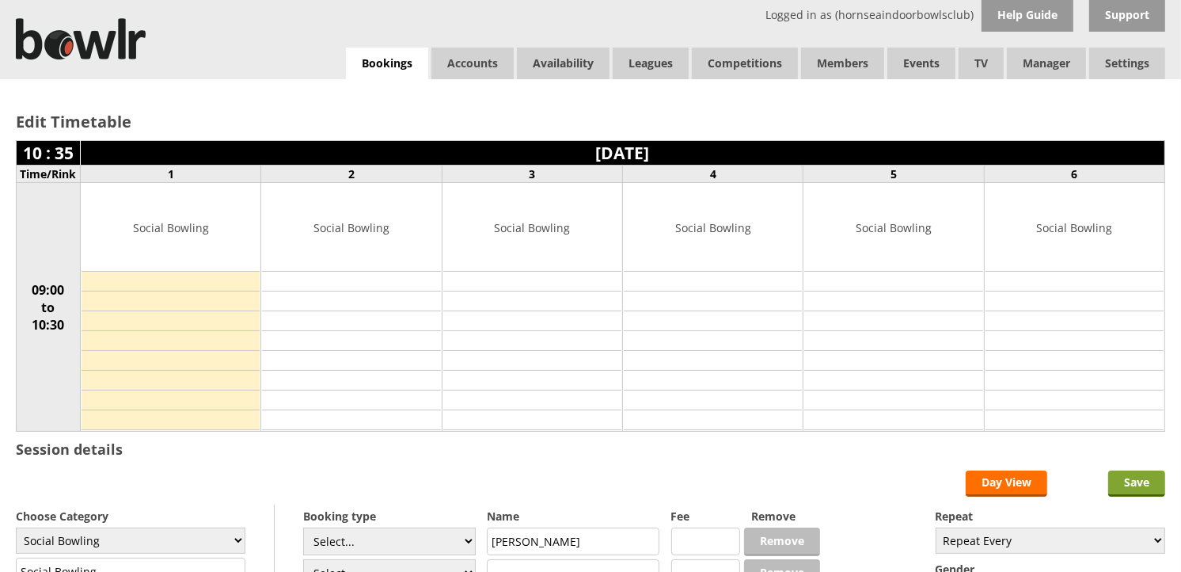
click at [1128, 476] on input "Save" at bounding box center [1136, 483] width 57 height 26
